Goal: Task Accomplishment & Management: Manage account settings

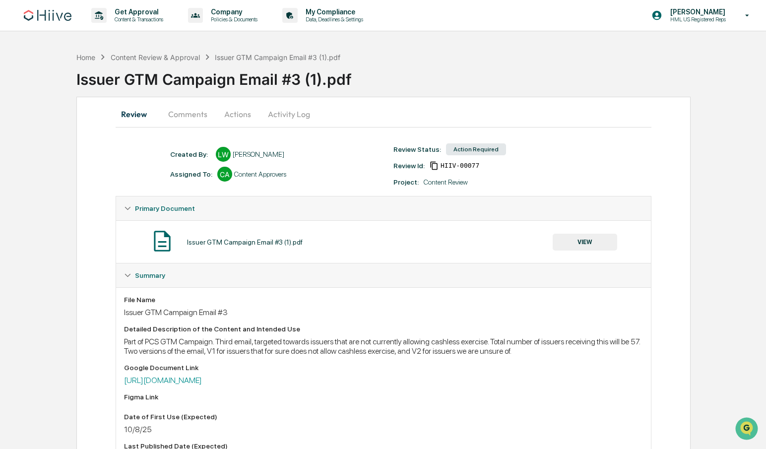
click at [192, 114] on button "Comments" at bounding box center [187, 114] width 55 height 24
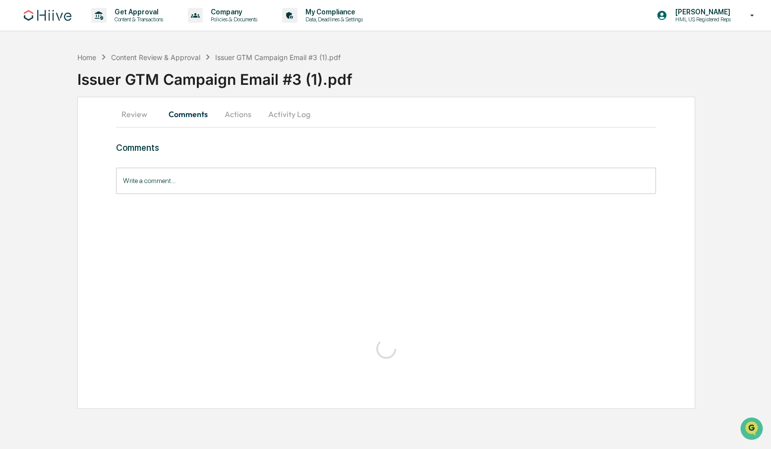
click at [237, 111] on button "Actions" at bounding box center [238, 114] width 45 height 24
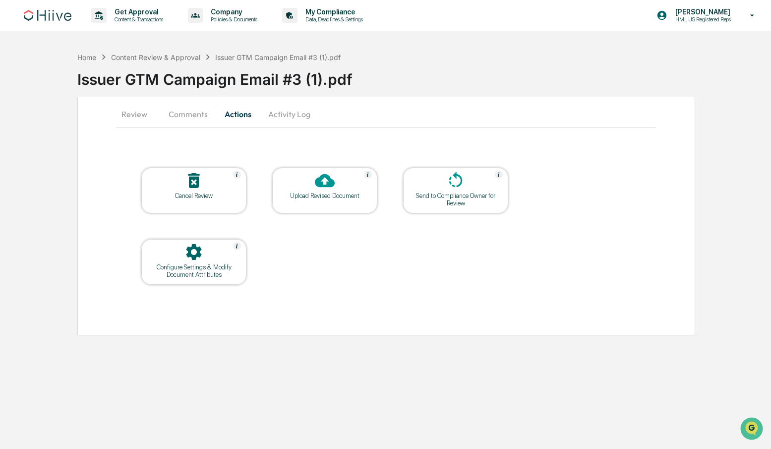
click at [473, 197] on div "Send to Compliance Owner for Review" at bounding box center [455, 199] width 89 height 15
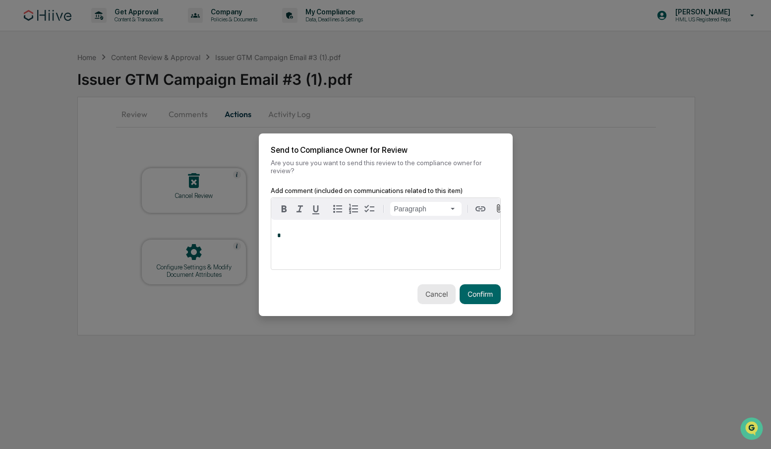
click at [439, 299] on button "Cancel" at bounding box center [437, 294] width 38 height 20
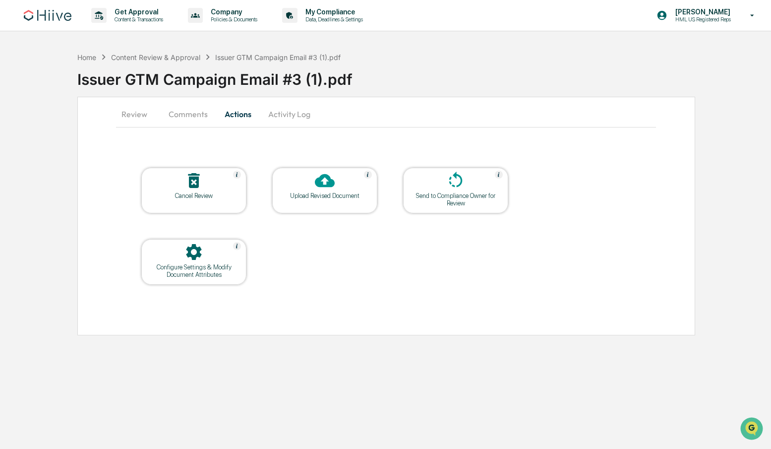
click at [352, 206] on div "Upload Revised Document" at bounding box center [324, 191] width 105 height 46
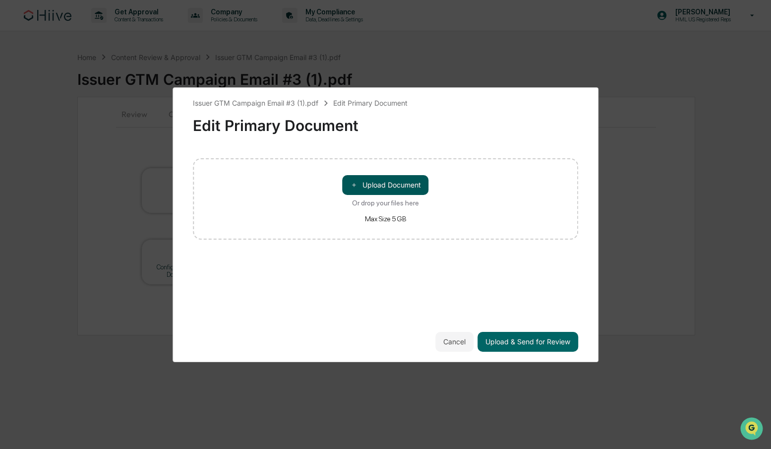
click at [391, 184] on button "＋ Upload Document" at bounding box center [386, 185] width 86 height 20
click at [460, 344] on button "Cancel" at bounding box center [454, 342] width 38 height 20
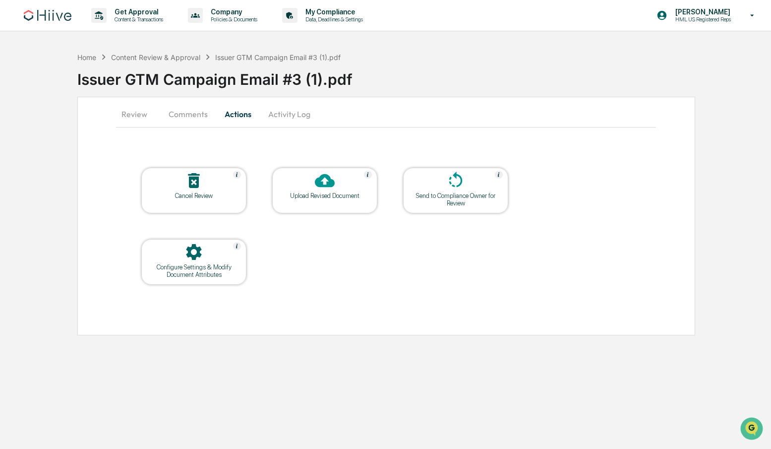
click at [441, 188] on div at bounding box center [455, 181] width 99 height 21
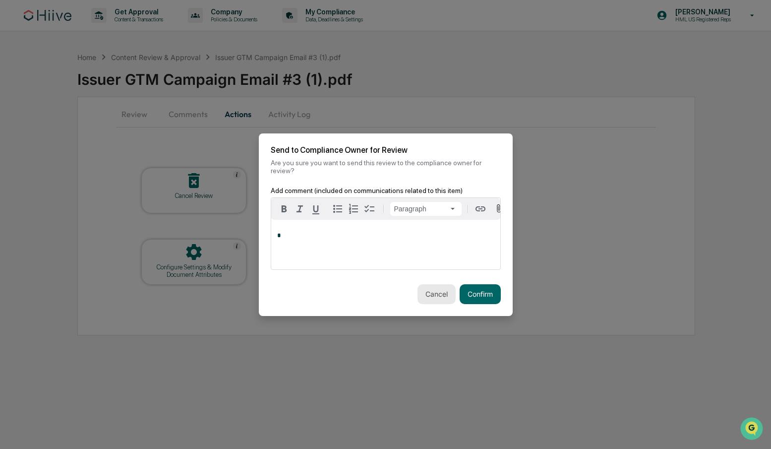
click at [430, 295] on button "Cancel" at bounding box center [437, 294] width 38 height 20
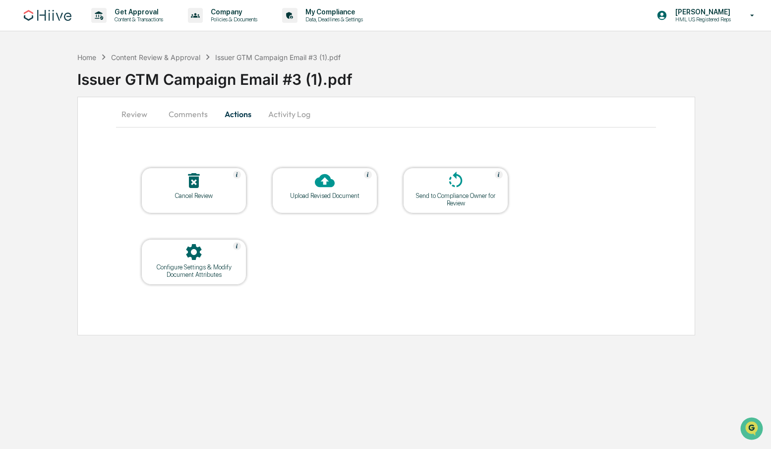
click at [187, 121] on button "Comments" at bounding box center [188, 114] width 55 height 24
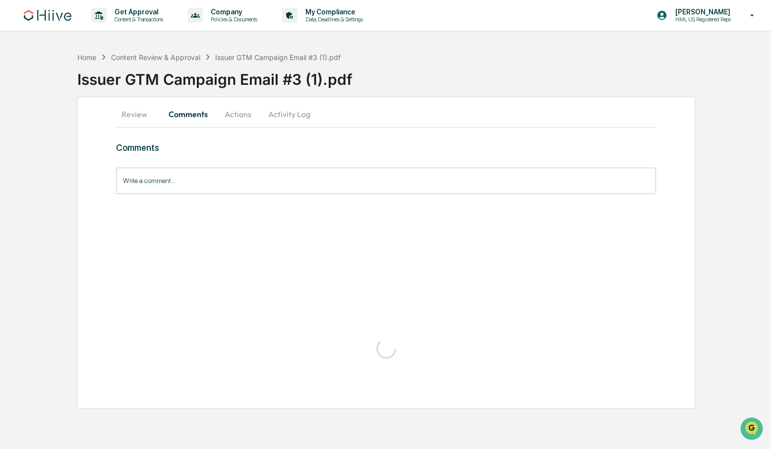
click at [276, 113] on button "Activity Log" at bounding box center [289, 114] width 58 height 24
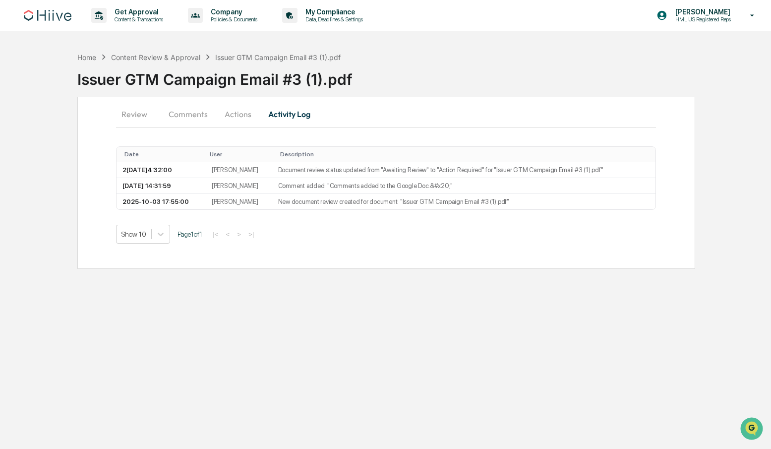
click at [254, 116] on button "Actions" at bounding box center [238, 114] width 45 height 24
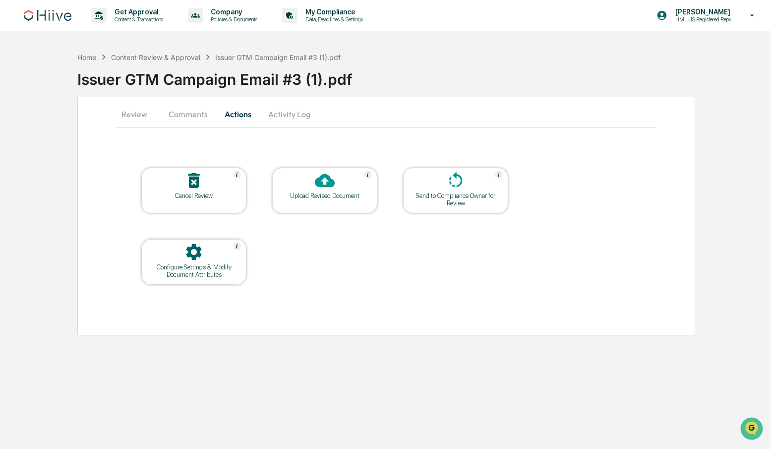
click at [436, 186] on div at bounding box center [455, 181] width 99 height 21
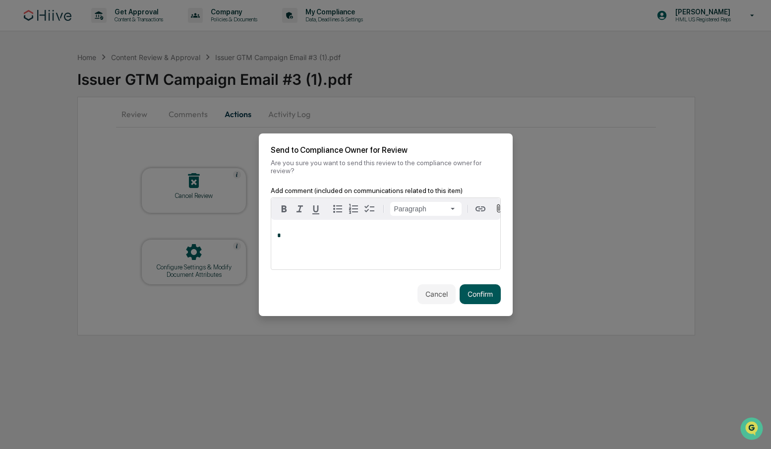
click at [481, 289] on button "Confirm" at bounding box center [480, 294] width 41 height 20
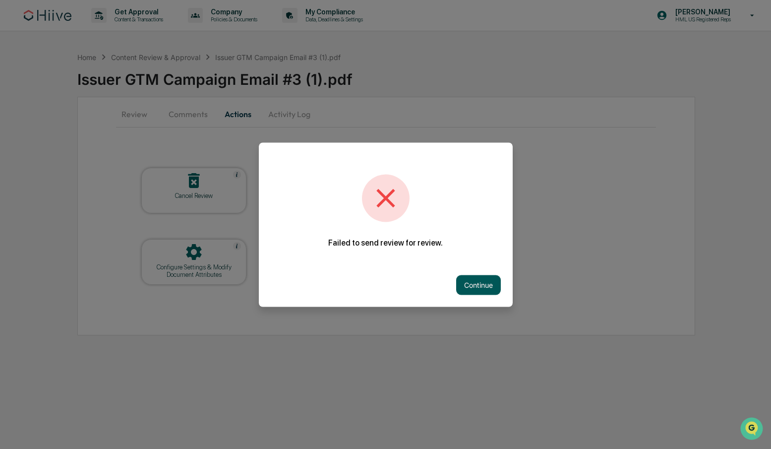
click at [483, 280] on button "Continue" at bounding box center [478, 285] width 45 height 20
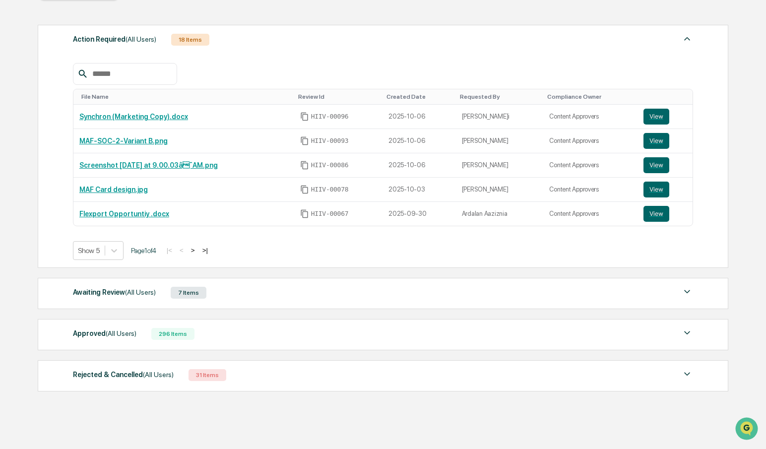
scroll to position [141, 0]
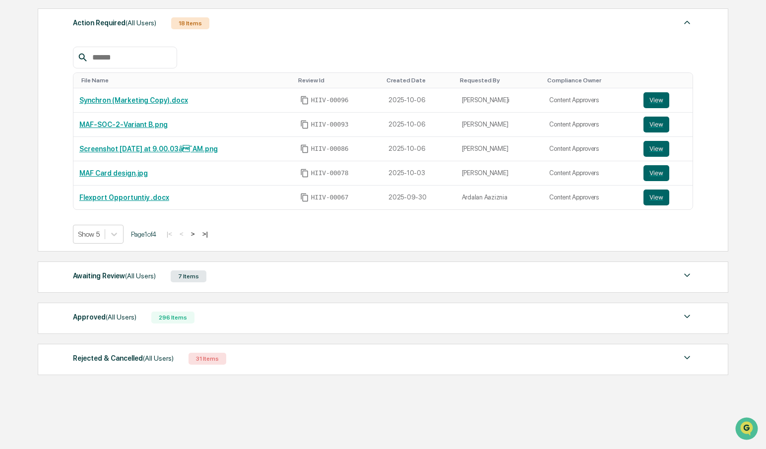
click at [120, 282] on div "Awaiting Review (All Users) 7 Items" at bounding box center [383, 276] width 621 height 14
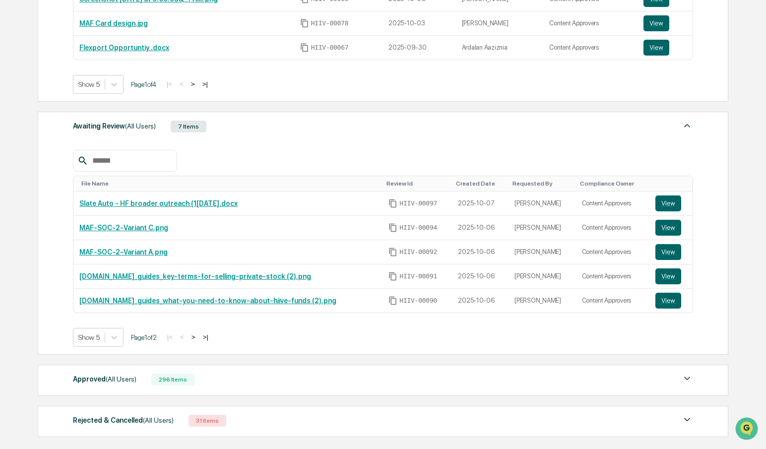
click at [165, 425] on div "Rejected & Cancelled (All Users)" at bounding box center [123, 420] width 101 height 13
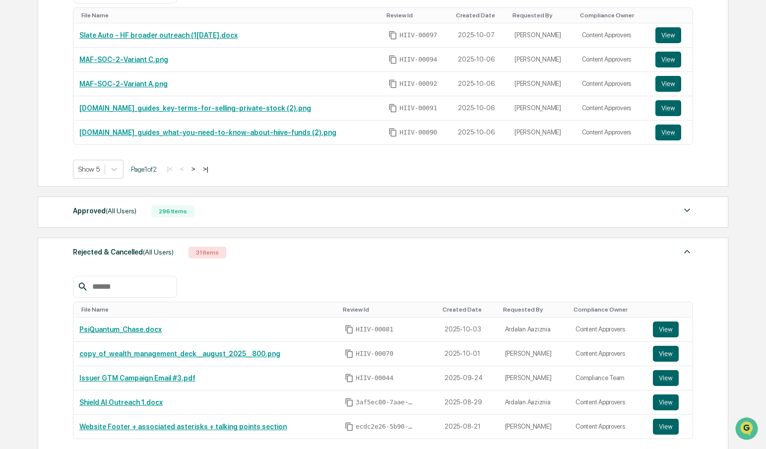
scroll to position [498, 0]
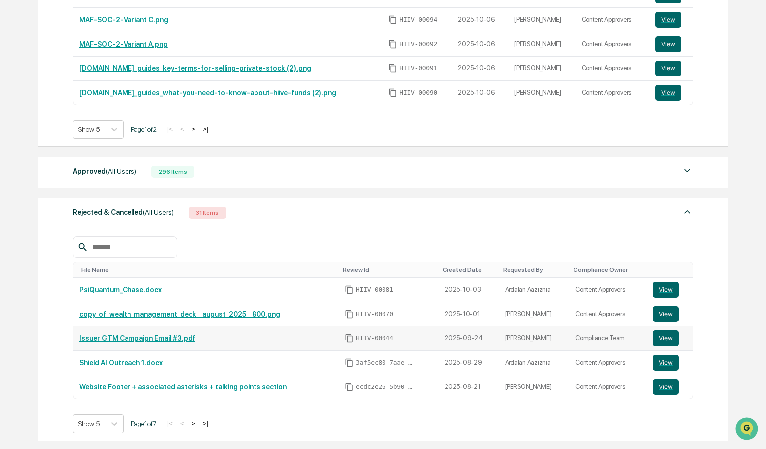
click at [177, 340] on link "Issuer GTM Campaign Email #3.pdf" at bounding box center [137, 338] width 116 height 8
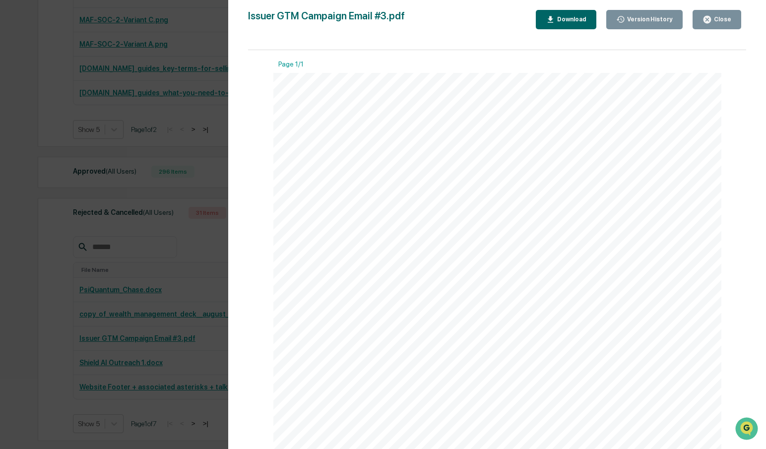
click at [334, 19] on div "Issuer GTM Campaign Email #3.pdf" at bounding box center [326, 19] width 157 height 19
click at [165, 233] on div "Version History 09/24/2025, 10:39 PM Lily Wang Issuer GTM Campaign Email #3.pdf…" at bounding box center [383, 224] width 766 height 449
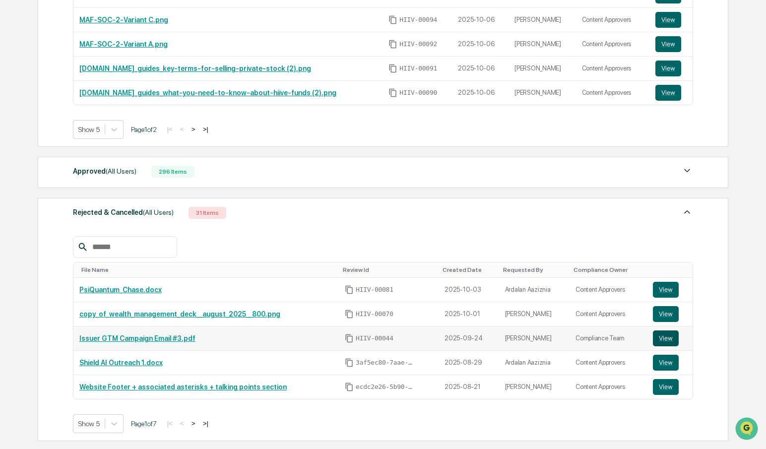
click at [667, 336] on button "View" at bounding box center [666, 338] width 26 height 16
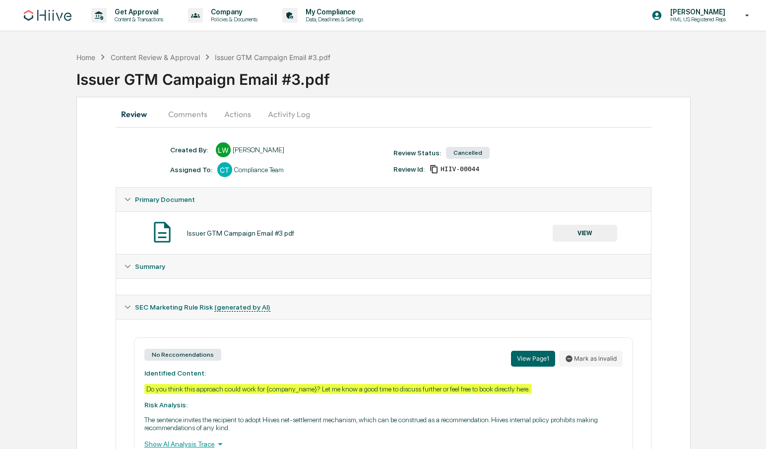
click at [233, 116] on button "Actions" at bounding box center [237, 114] width 45 height 24
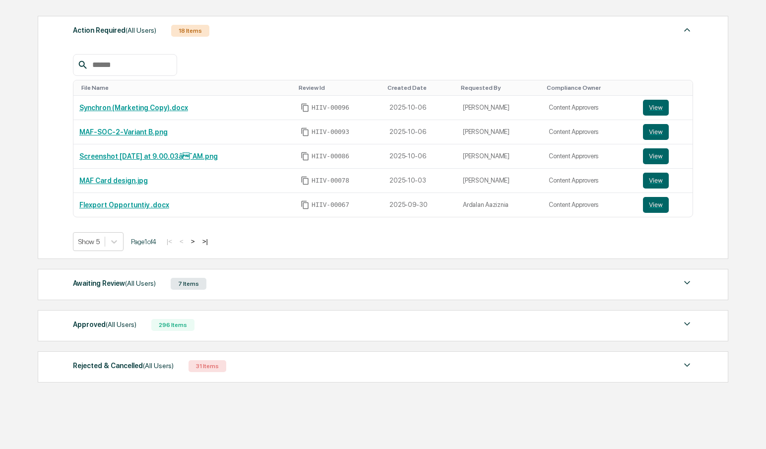
scroll to position [122, 0]
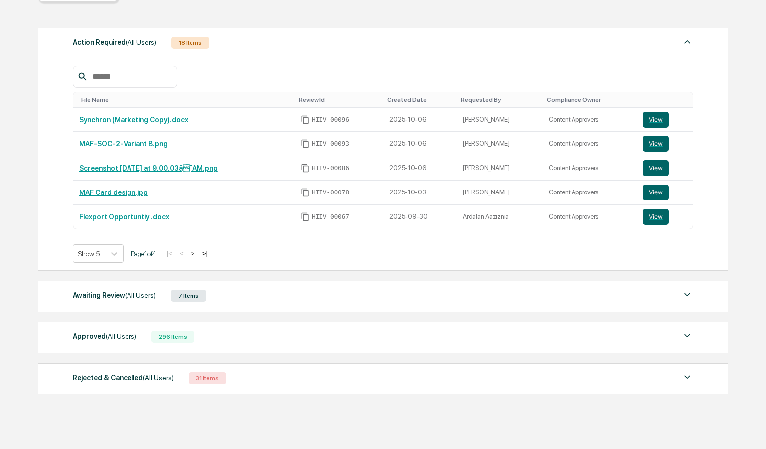
click at [130, 304] on div "Awaiting Review (All Users) 7 Items File Name Review Id Created Date Requested …" at bounding box center [383, 296] width 690 height 31
click at [128, 301] on div "Awaiting Review (All Users)" at bounding box center [114, 295] width 83 height 13
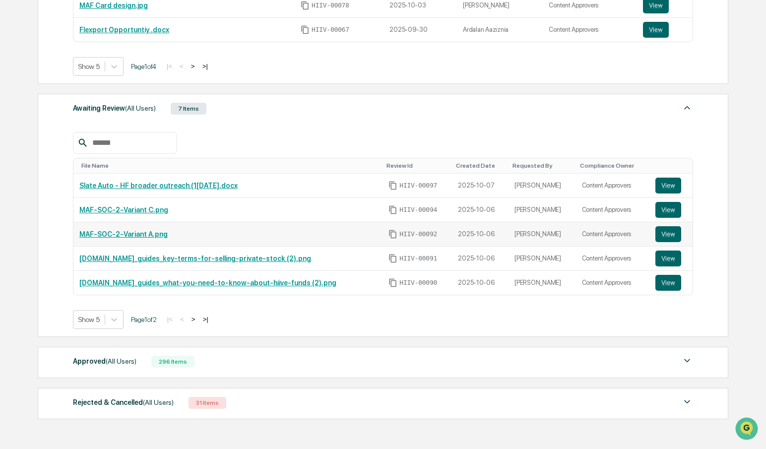
scroll to position [353, 0]
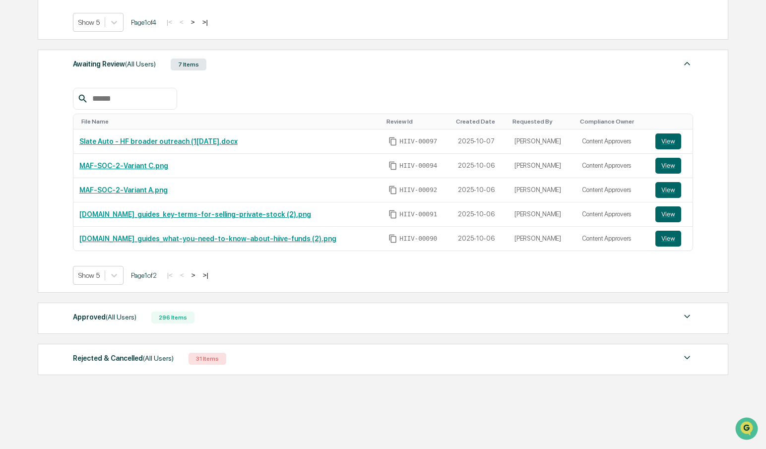
click at [136, 318] on span "(All Users)" at bounding box center [121, 317] width 31 height 8
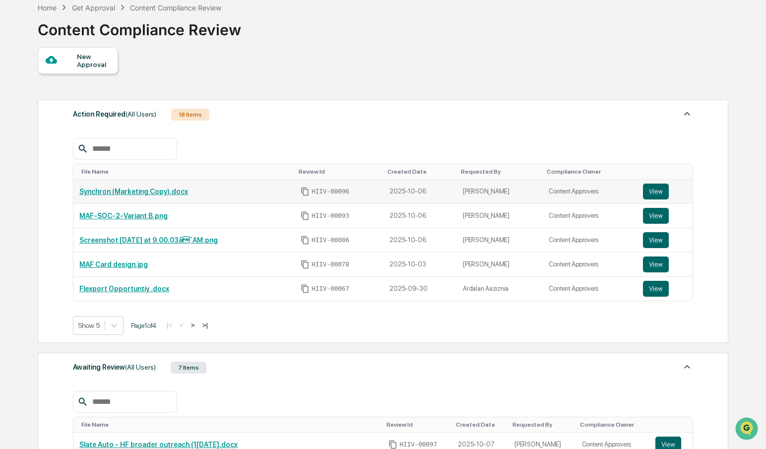
scroll to position [0, 0]
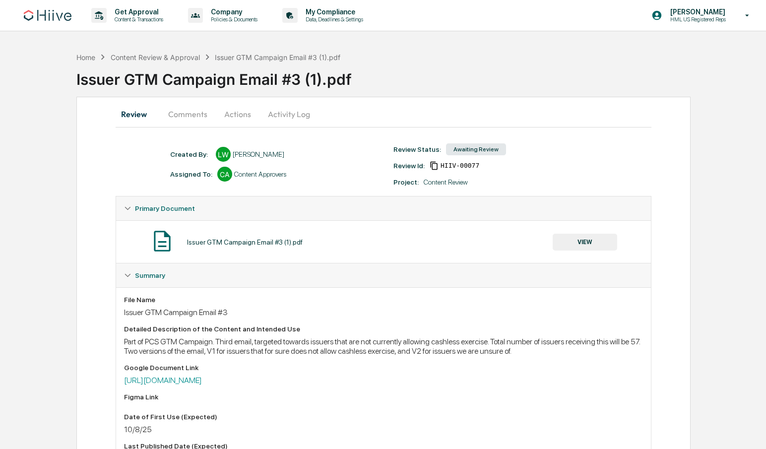
click at [240, 121] on button "Actions" at bounding box center [237, 114] width 45 height 24
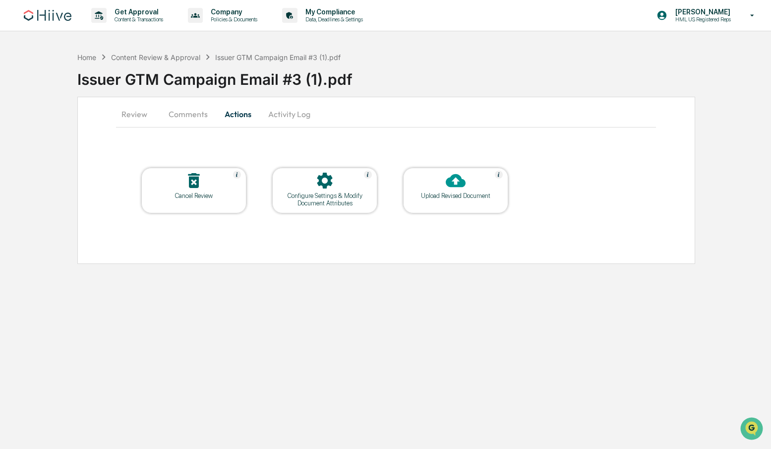
click at [129, 113] on button "Review" at bounding box center [138, 114] width 45 height 24
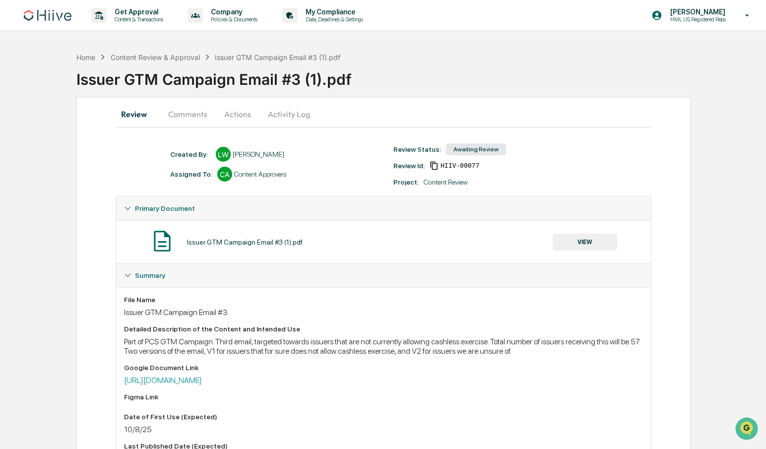
click at [281, 117] on button "Activity Log" at bounding box center [289, 114] width 58 height 24
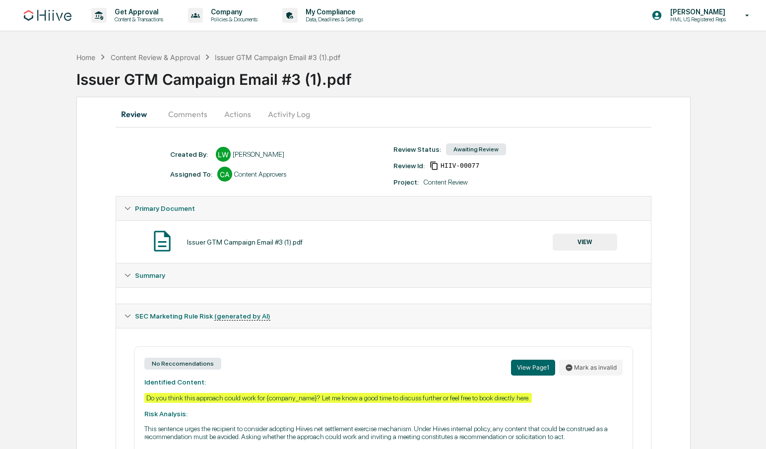
click at [245, 119] on button "Actions" at bounding box center [237, 114] width 45 height 24
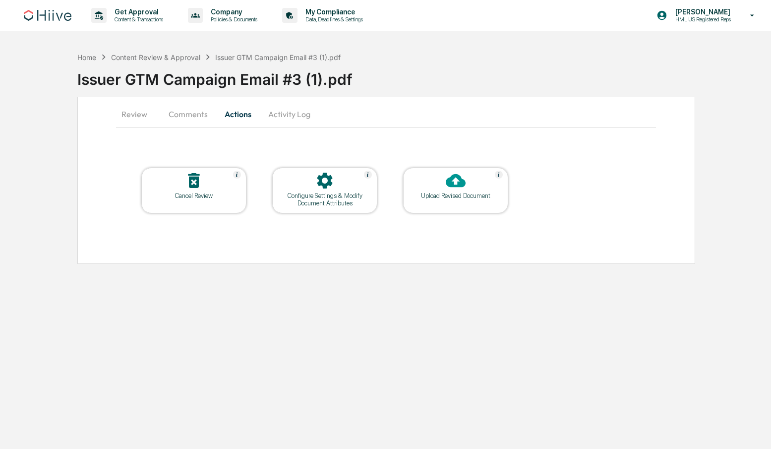
click at [284, 117] on button "Activity Log" at bounding box center [289, 114] width 58 height 24
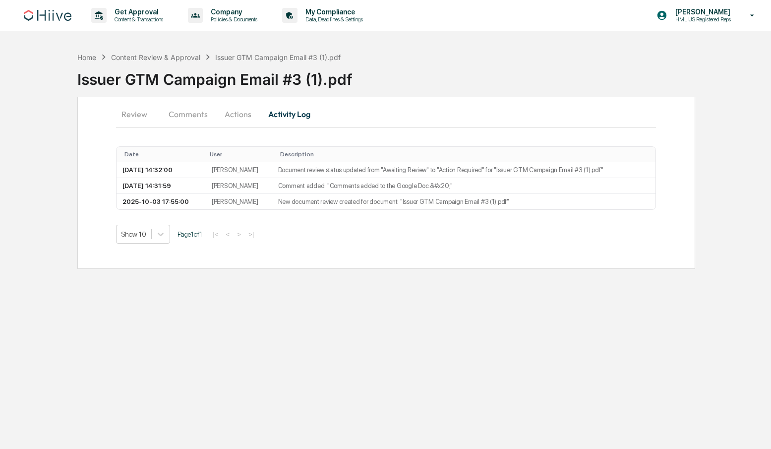
click at [233, 114] on button "Actions" at bounding box center [238, 114] width 45 height 24
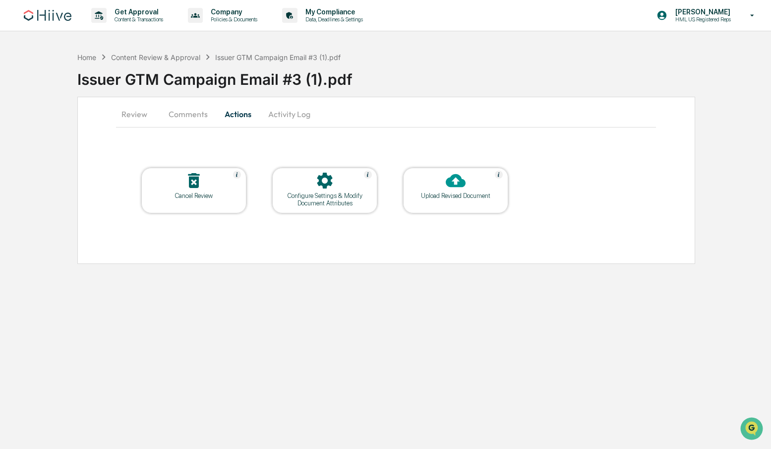
click at [429, 200] on div "Upload Revised Document" at bounding box center [455, 191] width 105 height 46
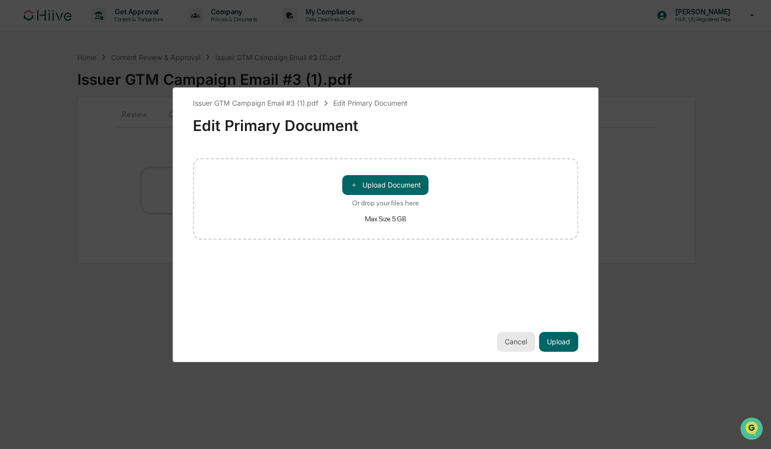
click at [511, 342] on button "Cancel" at bounding box center [516, 342] width 38 height 20
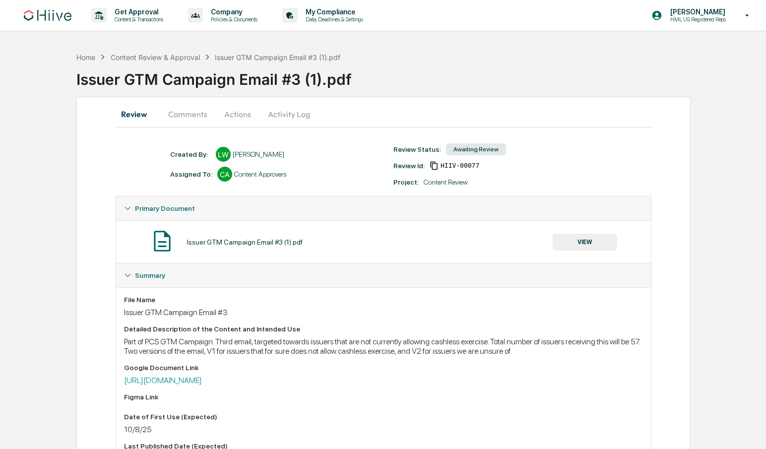
click at [292, 120] on button "Activity Log" at bounding box center [289, 114] width 58 height 24
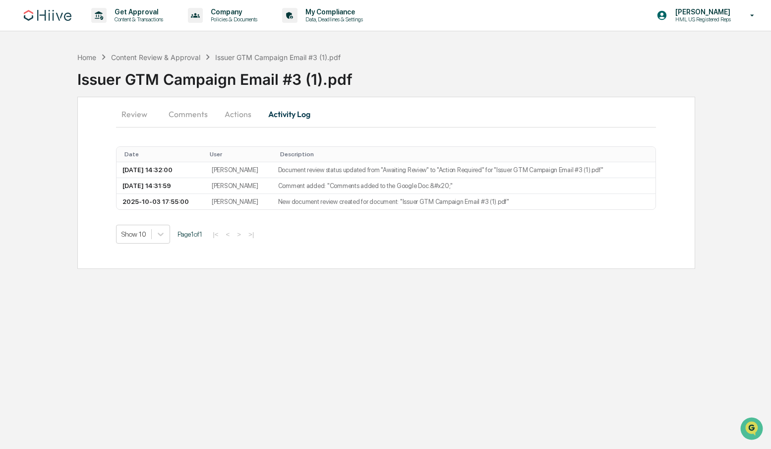
click at [235, 113] on button "Actions" at bounding box center [238, 114] width 45 height 24
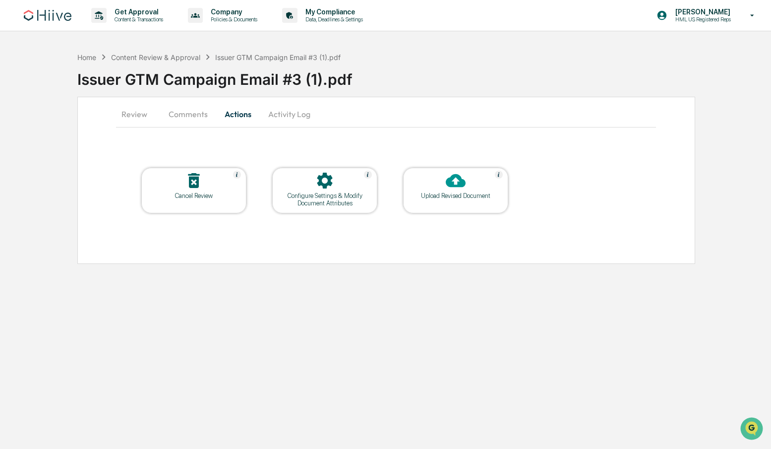
click at [463, 195] on div "Upload Revised Document" at bounding box center [455, 195] width 89 height 7
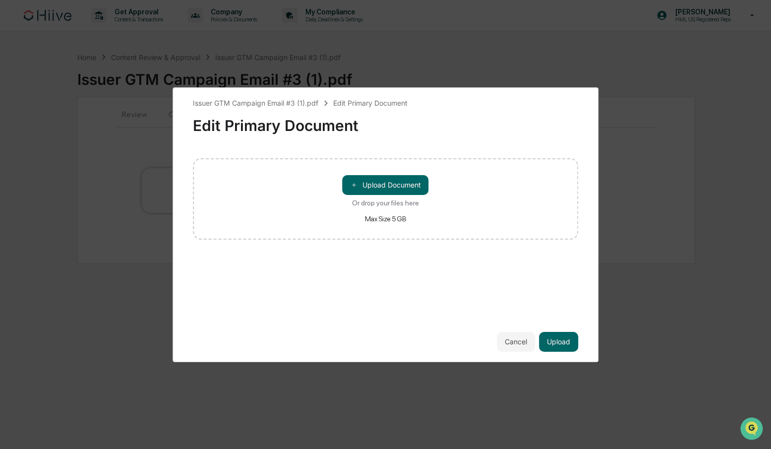
click at [88, 166] on div "Issuer GTM Campaign Email #3 (1).pdf Edit Primary Document Edit Primary Documen…" at bounding box center [385, 224] width 771 height 449
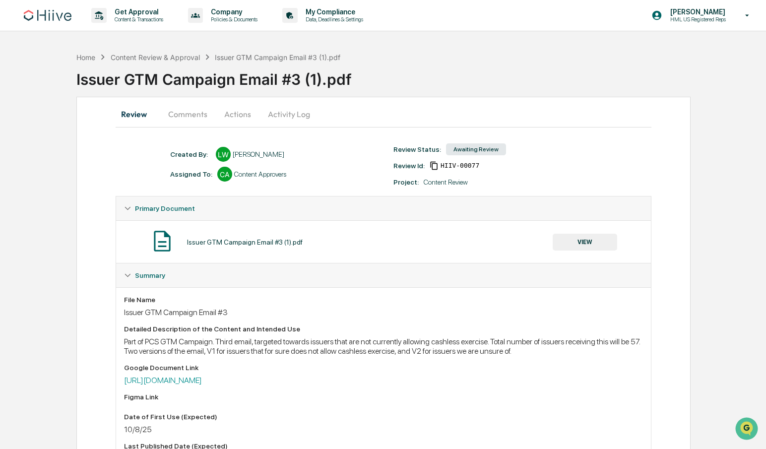
click at [248, 115] on button "Actions" at bounding box center [237, 114] width 45 height 24
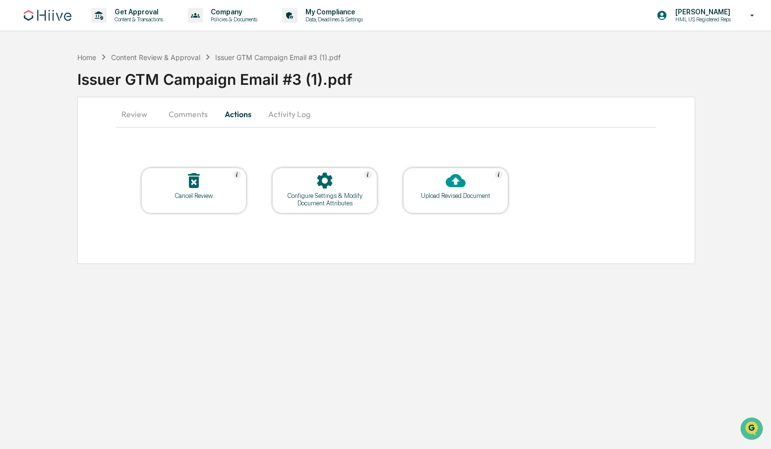
click at [295, 118] on button "Activity Log" at bounding box center [289, 114] width 58 height 24
